Goal: Transaction & Acquisition: Purchase product/service

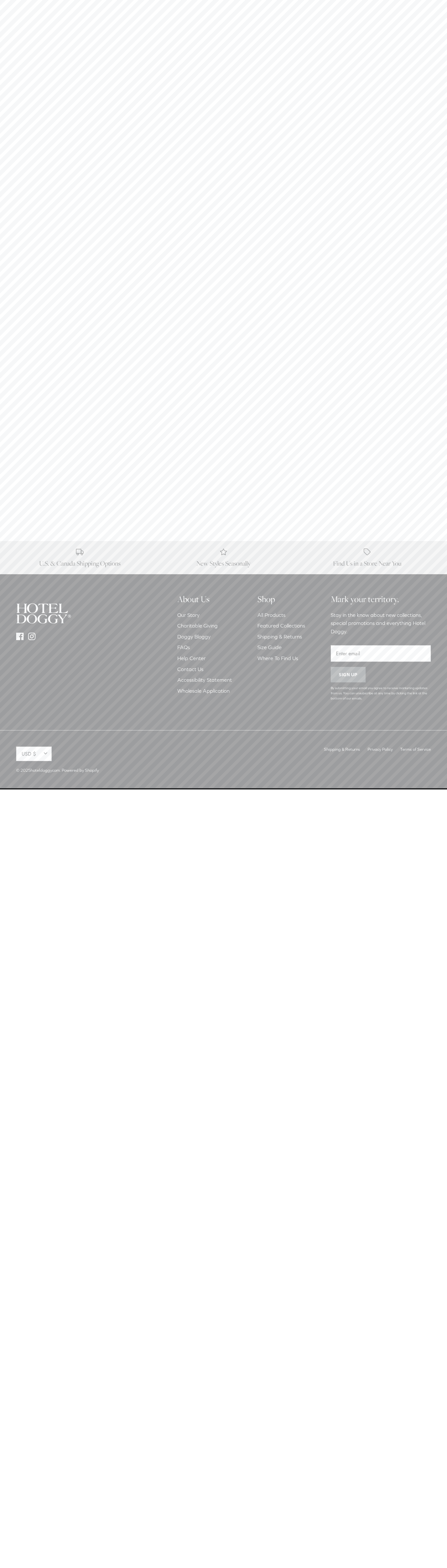
click at [192, 667] on link "Contact Us" at bounding box center [190, 670] width 26 height 6
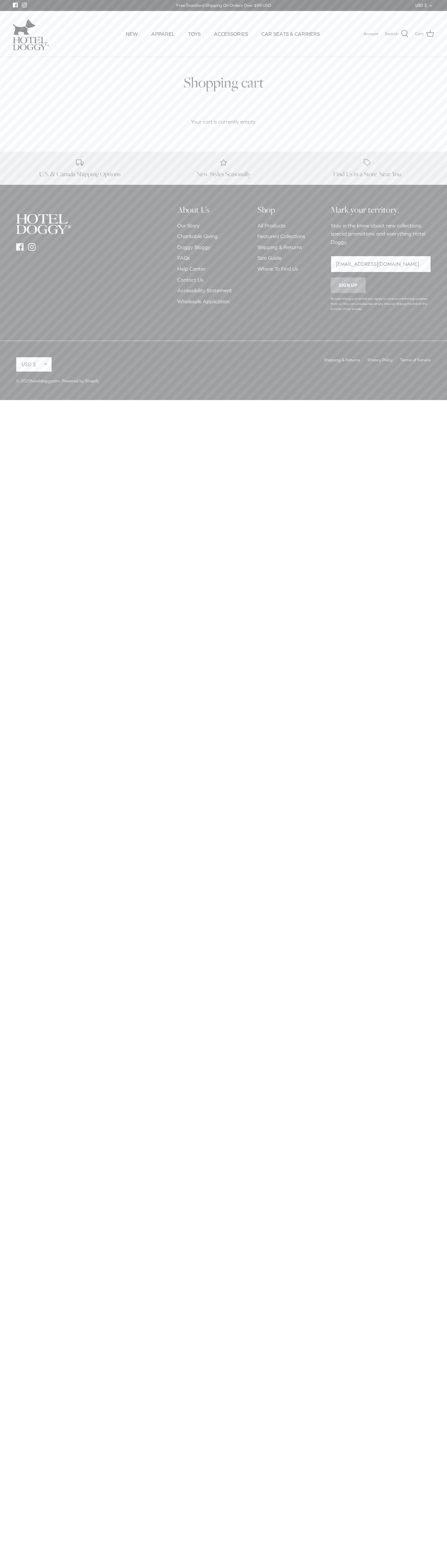
type input "[EMAIL_ADDRESS][DOMAIN_NAME]"
click at [108, 30] on ul "NEW APPAREL TOYS ACCESSORIES CAR SEATS & CARRIERS" at bounding box center [222, 34] width 253 height 22
click at [431, 400] on html "Skip to content Facebook Instagram Free Standard Shipping On Orders Over $99 US…" at bounding box center [224, 200] width 447 height 400
click at [226, 400] on html "Skip to content Facebook Instagram Free Standard Shipping On Orders Over $99 US…" at bounding box center [224, 200] width 447 height 400
click at [24, 315] on div "Facebook Instagram" at bounding box center [84, 261] width 149 height 114
